Goal: Information Seeking & Learning: Learn about a topic

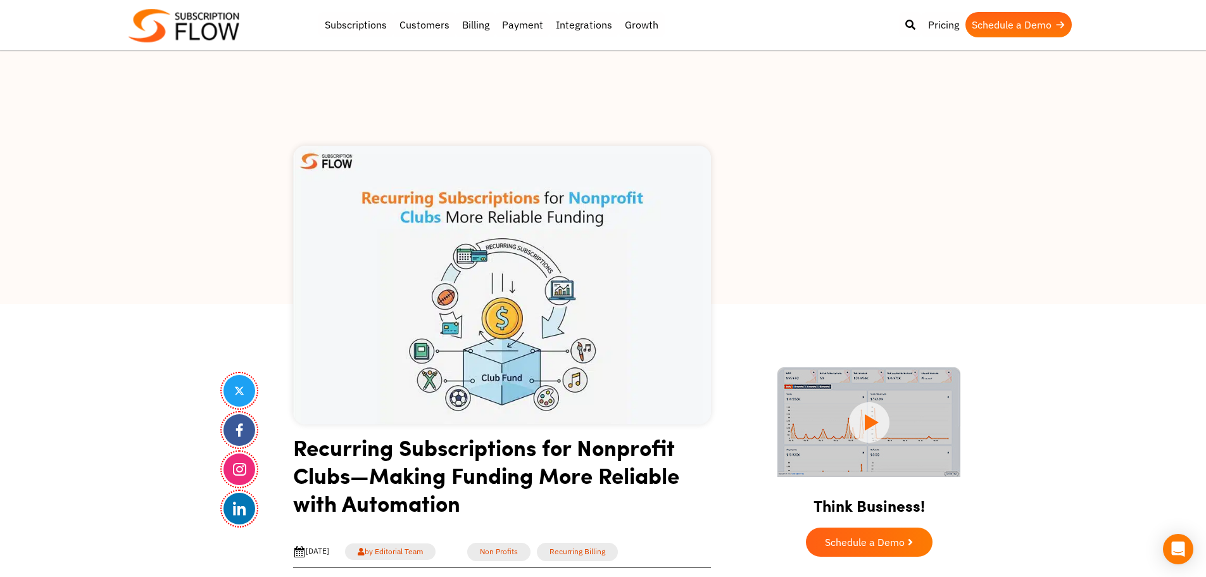
drag, startPoint x: 172, startPoint y: 137, endPoint x: 189, endPoint y: 126, distance: 20.0
click at [172, 137] on div at bounding box center [603, 177] width 1206 height 253
click at [208, 241] on div at bounding box center [603, 177] width 1206 height 253
drag, startPoint x: 997, startPoint y: 182, endPoint x: 990, endPoint y: 183, distance: 7.0
click at [997, 182] on div at bounding box center [603, 177] width 1206 height 253
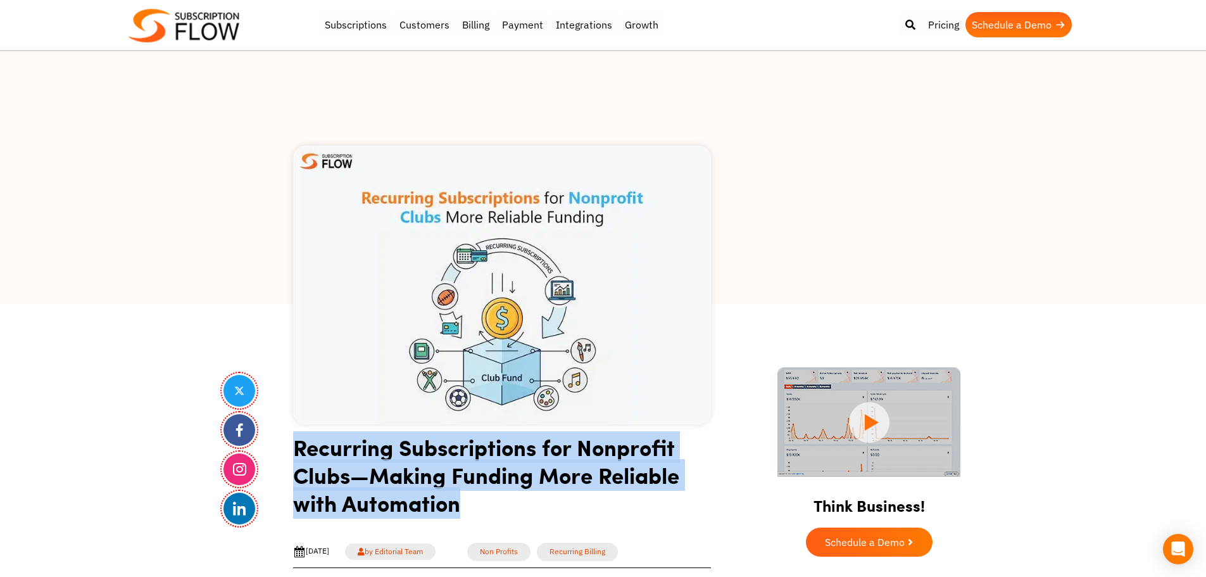
drag, startPoint x: 292, startPoint y: 455, endPoint x: 479, endPoint y: 517, distance: 197.4
click at [353, 474] on h1 "Recurring Subscriptions for Nonprofit Clubs—Making Funding More Reliable with A…" at bounding box center [502, 479] width 418 height 93
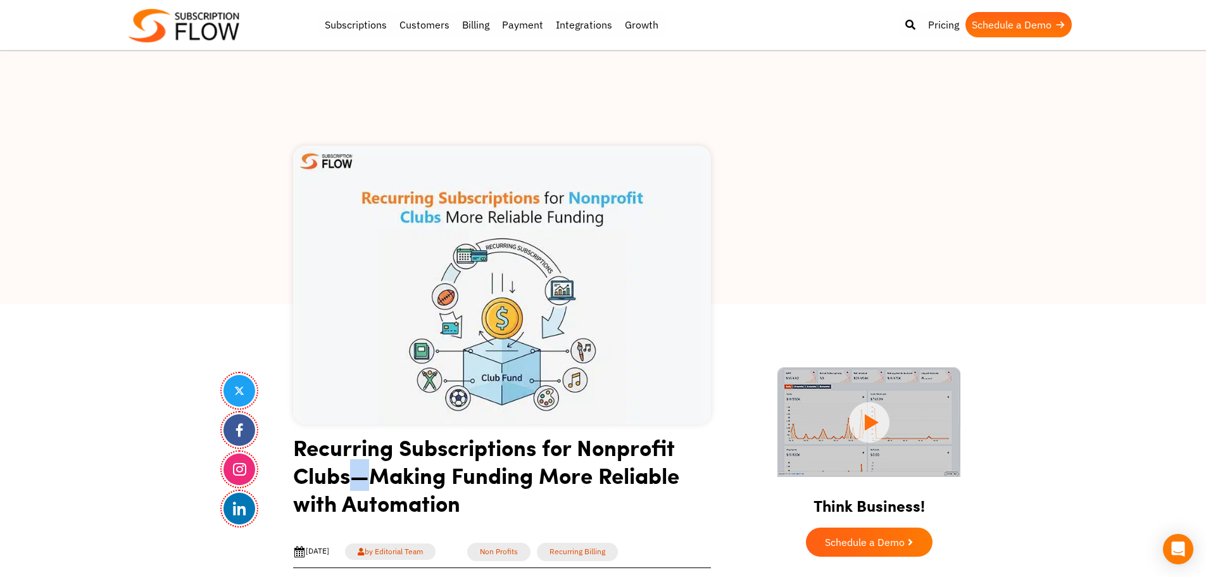
click at [353, 474] on h1 "Recurring Subscriptions for Nonprofit Clubs—Making Funding More Reliable with A…" at bounding box center [502, 479] width 418 height 93
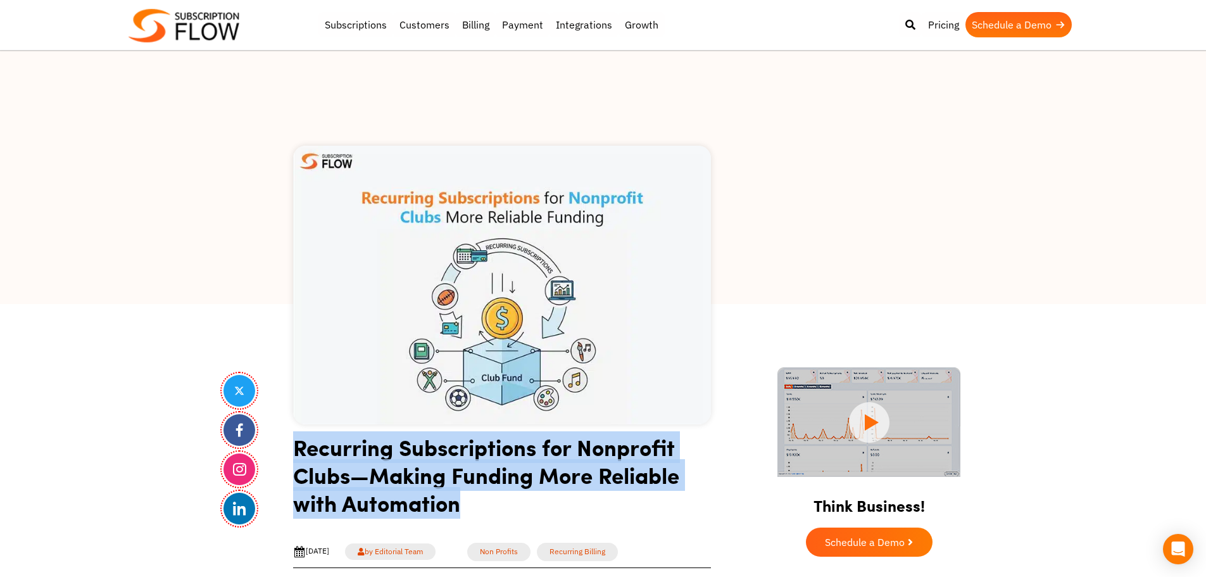
drag, startPoint x: 353, startPoint y: 474, endPoint x: 360, endPoint y: 477, distance: 7.4
click at [354, 474] on h1 "Recurring Subscriptions for Nonprofit Clubs—Making Funding More Reliable with A…" at bounding box center [502, 479] width 418 height 93
click at [363, 480] on h1 "Recurring Subscriptions for Nonprofit Clubs—Making Funding More Reliable with A…" at bounding box center [502, 479] width 418 height 93
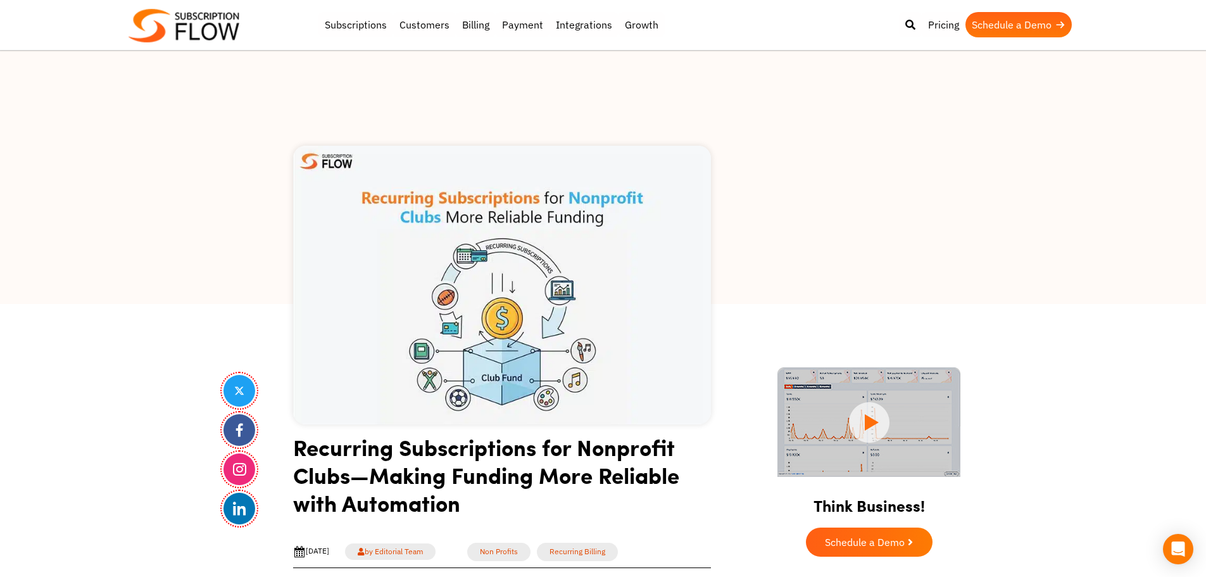
click at [357, 482] on h1 "Recurring Subscriptions for Nonprofit Clubs—Making Funding More Reliable with A…" at bounding box center [502, 479] width 418 height 93
click at [393, 473] on h1 "Recurring Subscriptions for Nonprofit Clubs—Making Funding More Reliable with A…" at bounding box center [502, 479] width 418 height 93
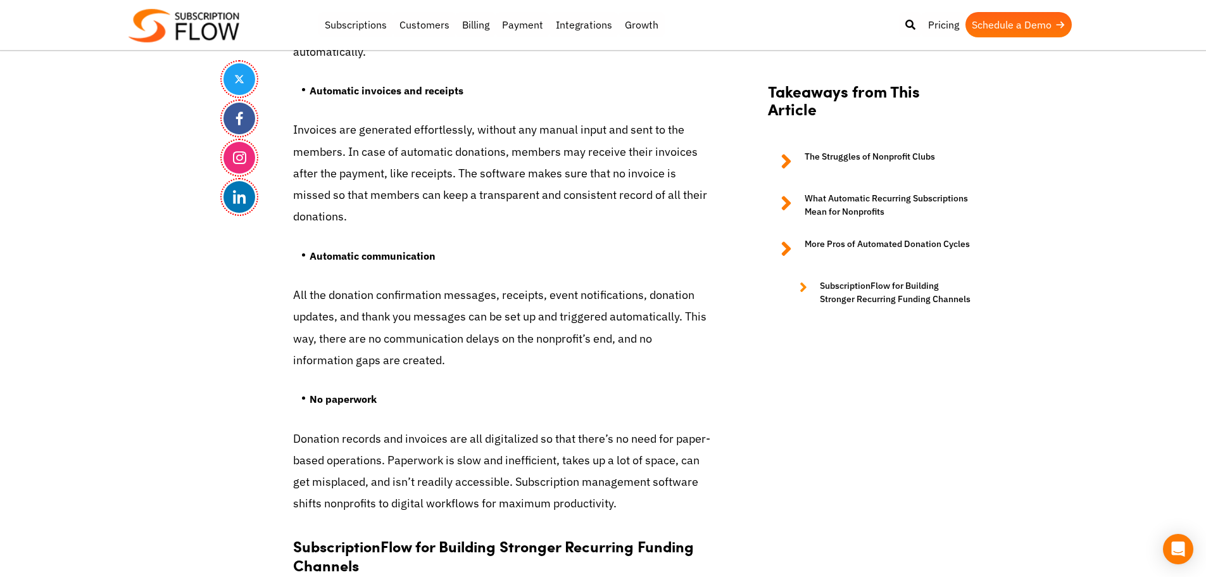
scroll to position [4906, 0]
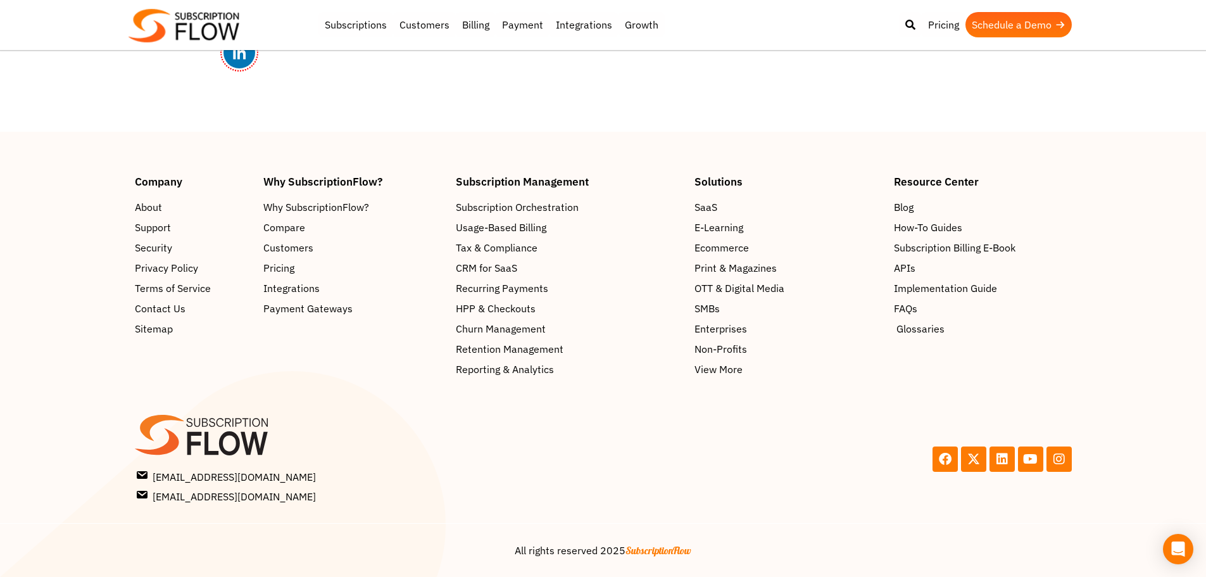
click at [917, 331] on span "Glossaries" at bounding box center [921, 328] width 48 height 15
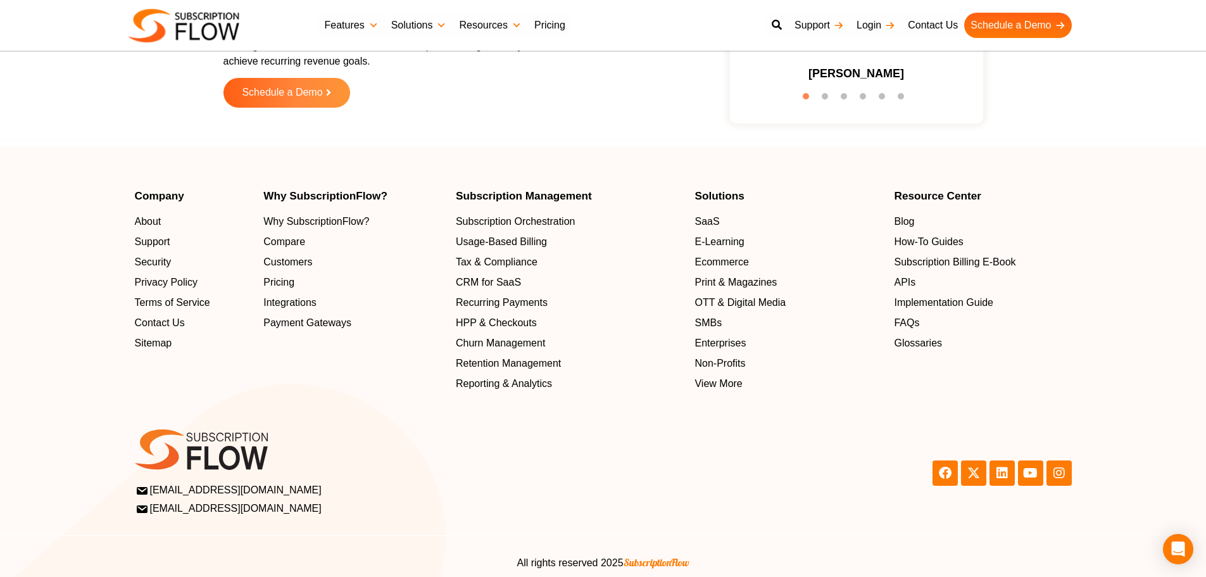
scroll to position [4113, 0]
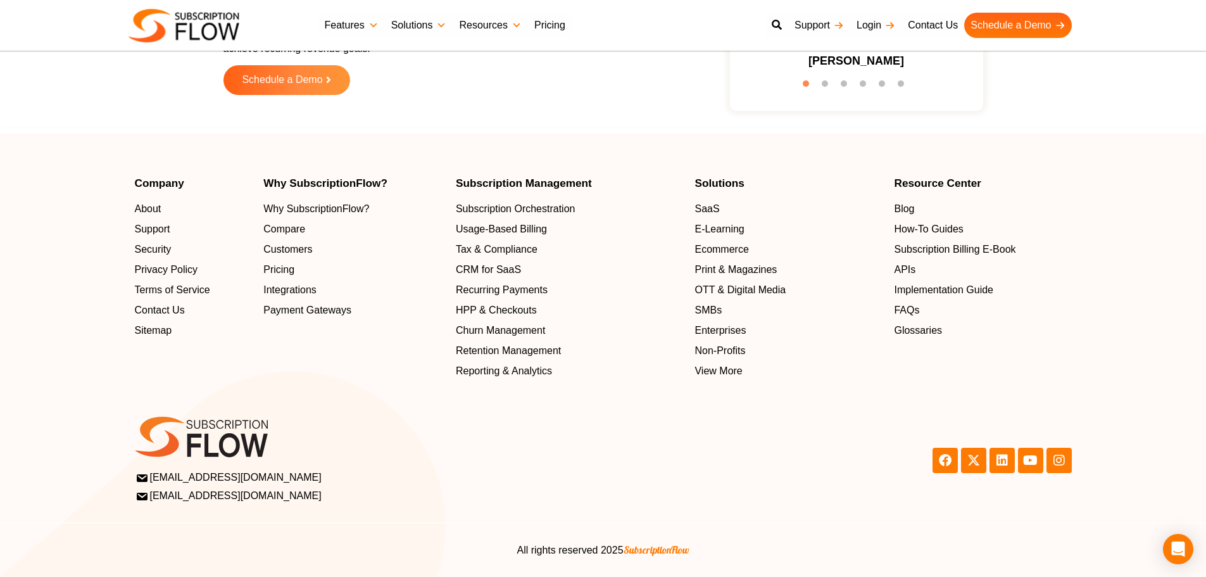
click at [128, 163] on footer "Company About Support Security Privacy Policy Terms of Service Contact Us Sitem…" at bounding box center [603, 355] width 1206 height 443
drag, startPoint x: 46, startPoint y: 209, endPoint x: 91, endPoint y: 169, distance: 59.6
click at [46, 209] on section "Company About Support Security Privacy Policy Terms of Service Contact Us Sitem…" at bounding box center [603, 278] width 1206 height 201
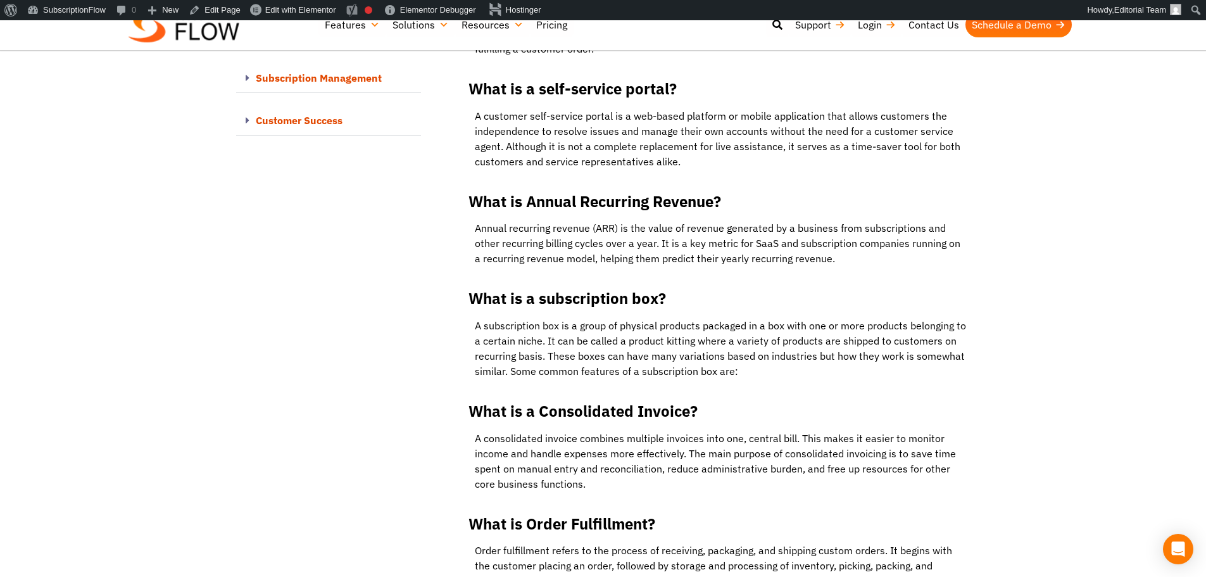
scroll to position [6205, 0]
